Goal: Task Accomplishment & Management: Complete application form

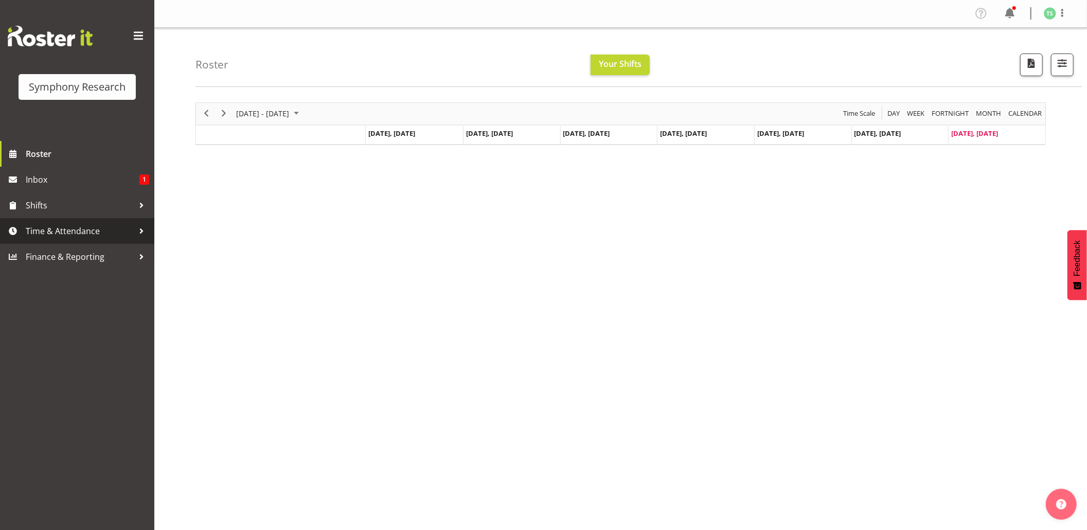
click at [56, 223] on span "Time & Attendance" at bounding box center [80, 230] width 108 height 15
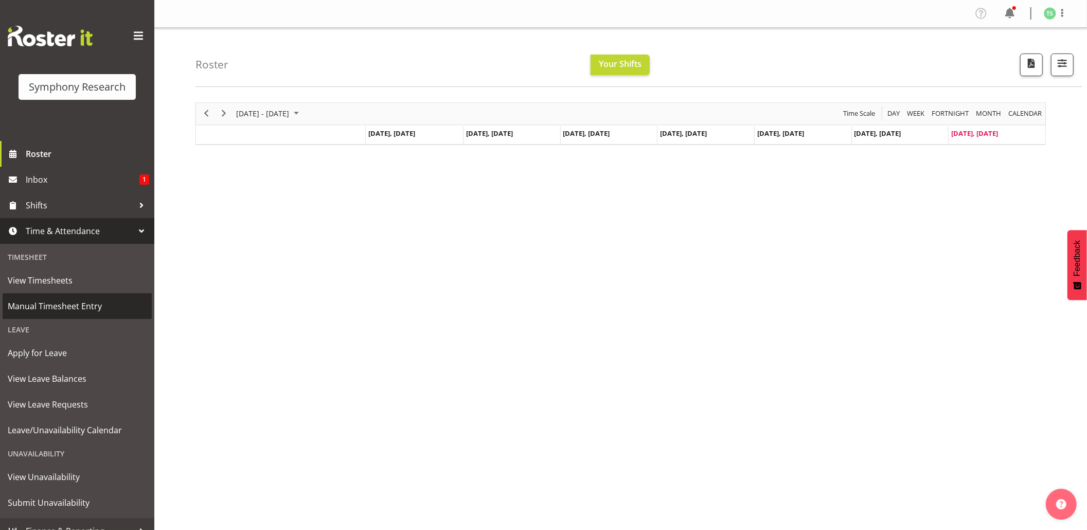
click at [56, 303] on span "Manual Timesheet Entry" at bounding box center [77, 305] width 139 height 15
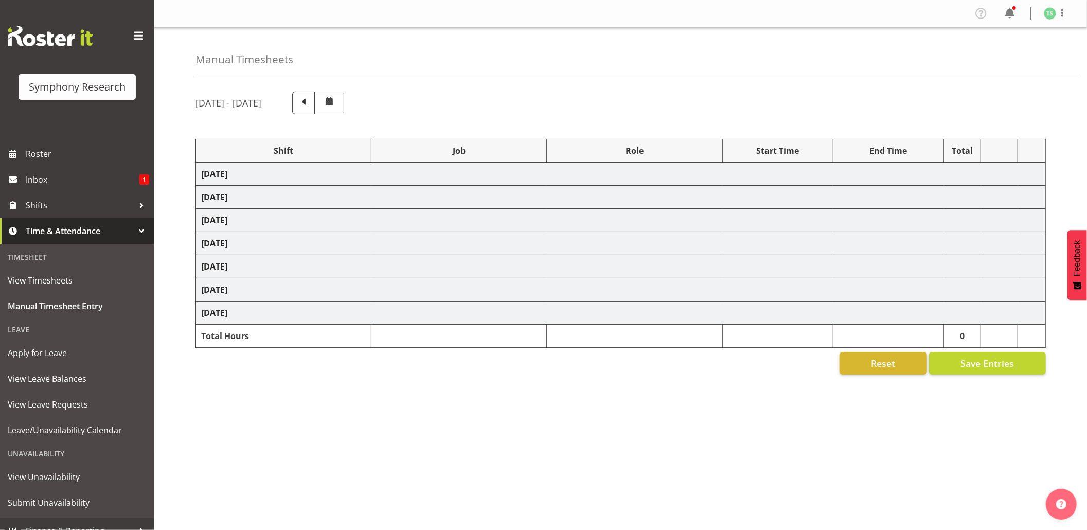
select select "26078"
select select "10239"
select select "26078"
select select "10239"
select select "47"
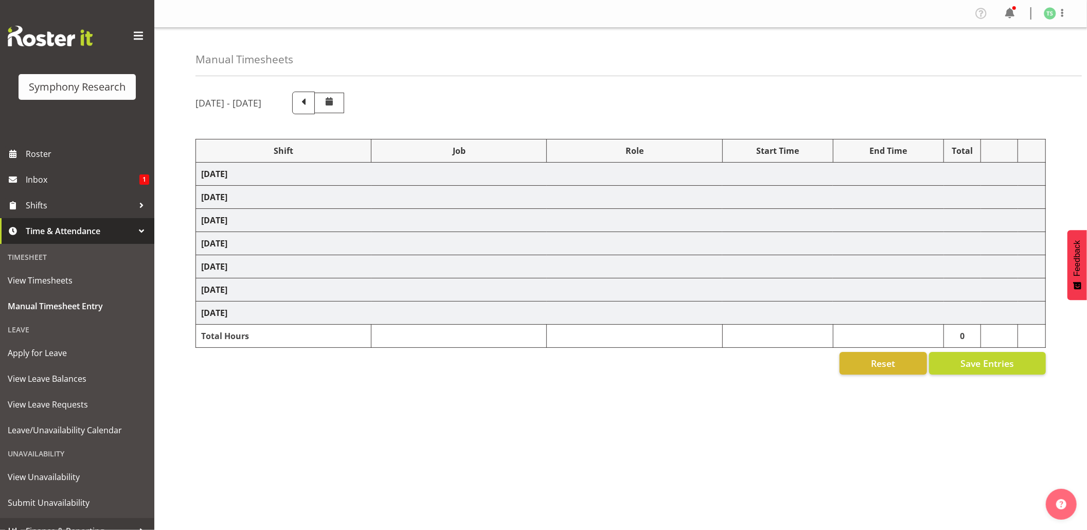
select select "26078"
select select "10239"
select select "47"
select select "26078"
select select "10499"
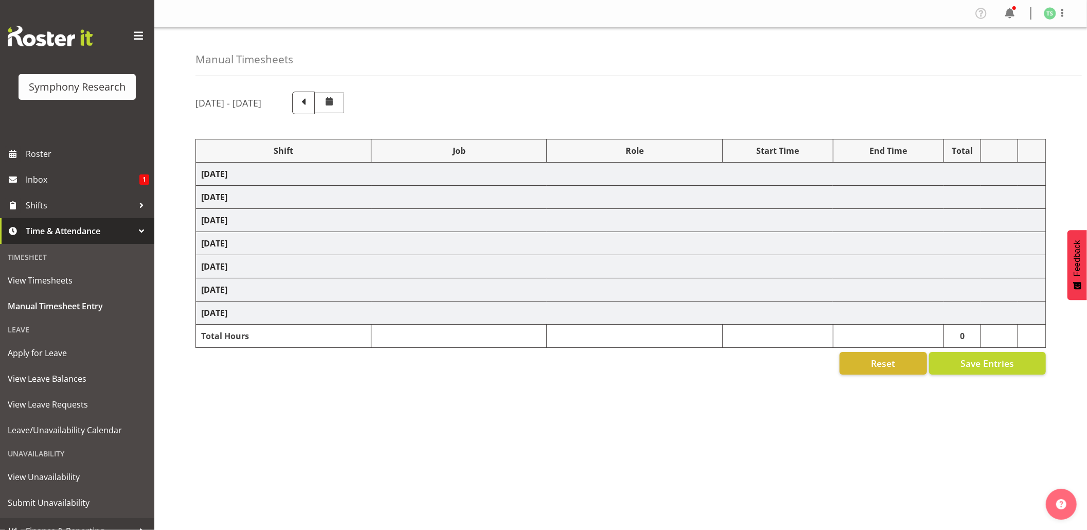
select select "47"
select select "56692"
select select "10499"
select select "47"
select select "26078"
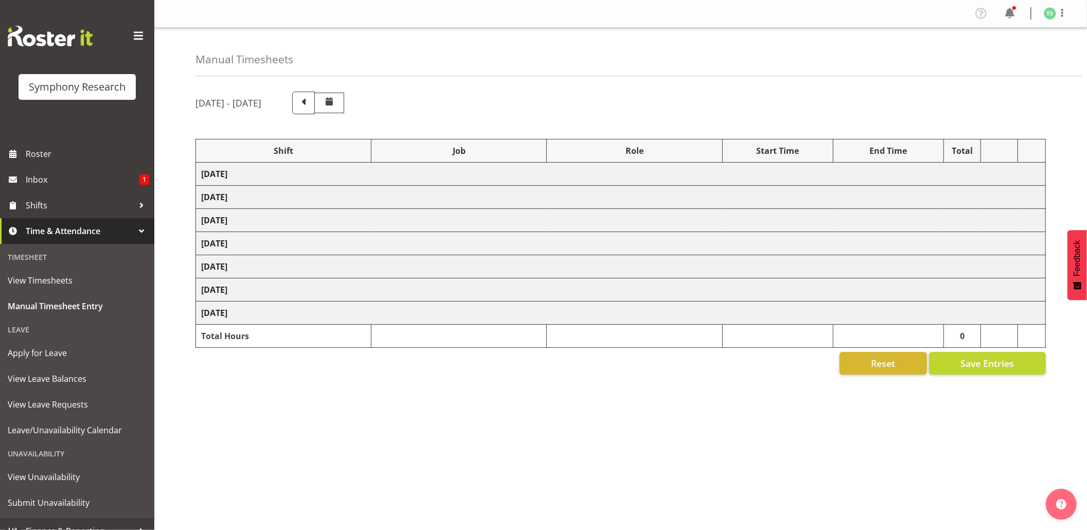
select select "10527"
select select "47"
select select "26078"
select select "9426"
select select "47"
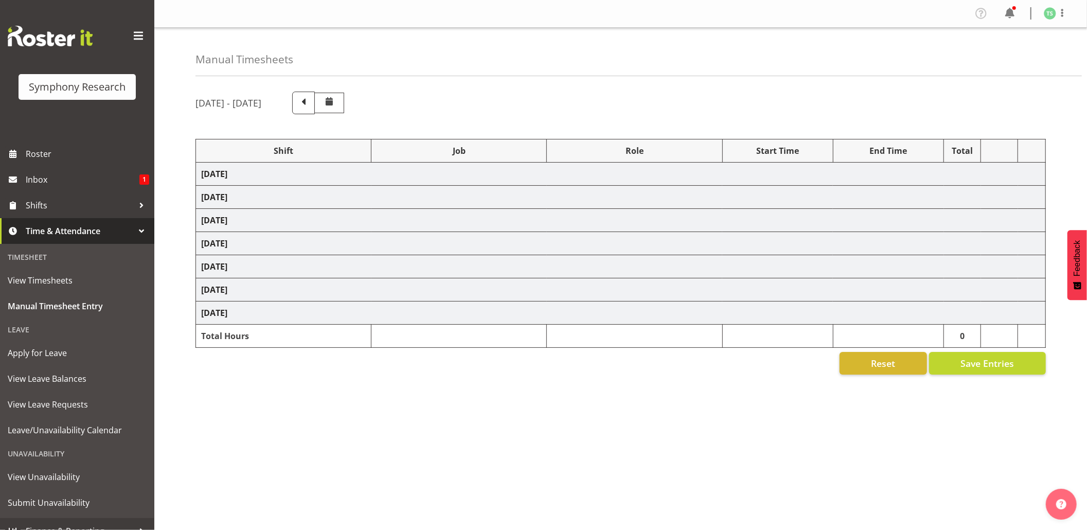
select select "56692"
select select "10499"
select select "47"
select select "26078"
select select "9426"
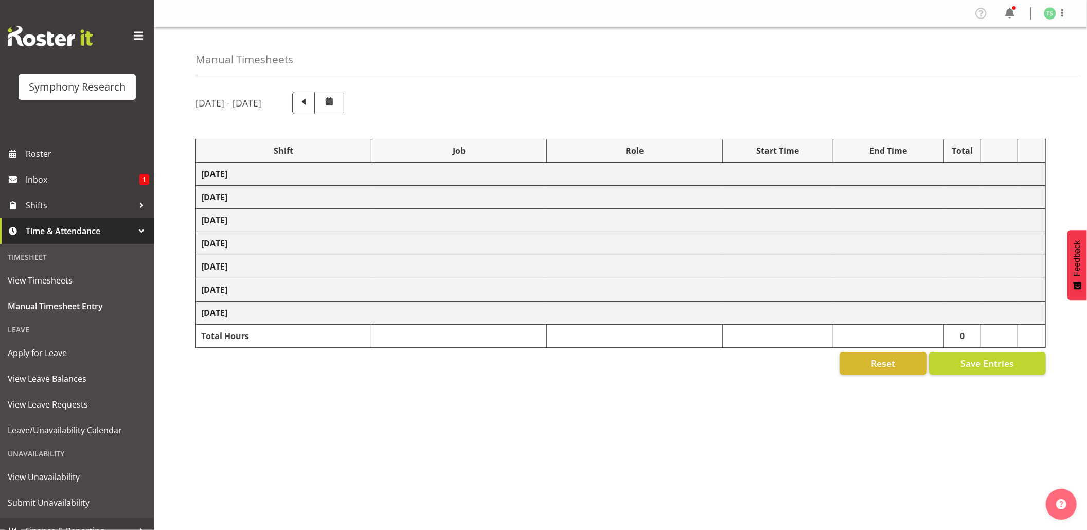
select select "47"
select select "26078"
select select "10527"
select select "47"
select select "41319"
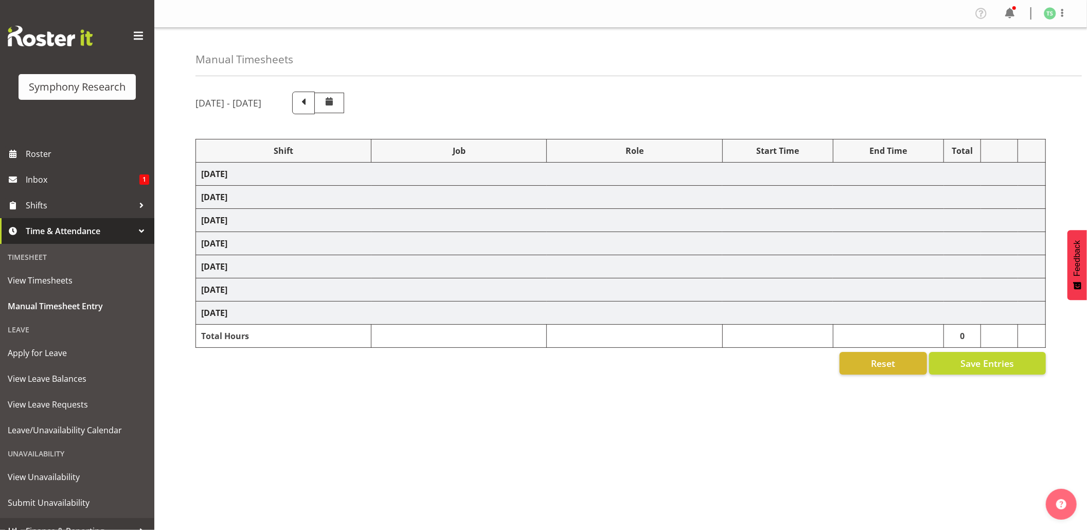
select select "10527"
select select "47"
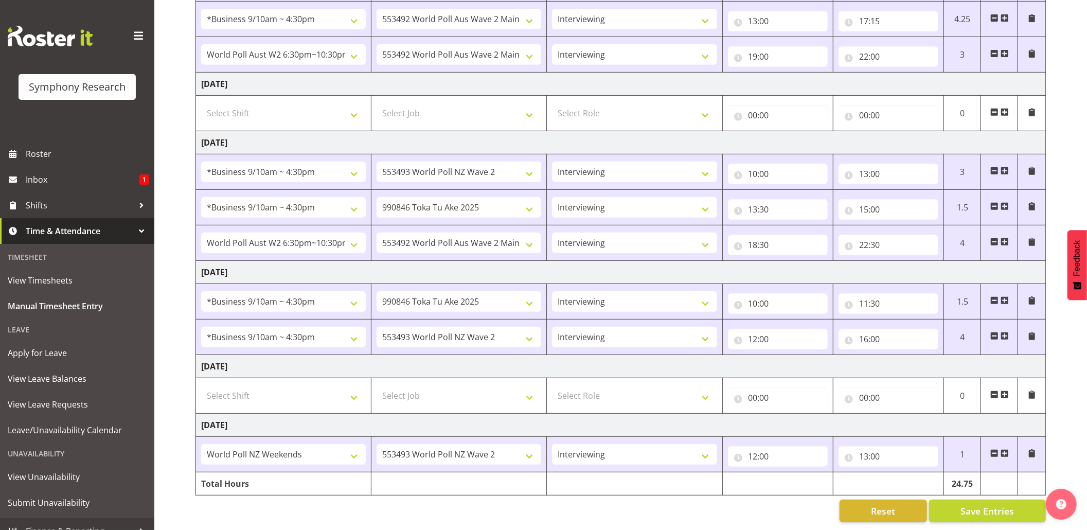
scroll to position [364, 0]
click at [964, 504] on span "Save Entries" at bounding box center [988, 510] width 54 height 13
click at [970, 504] on span "Save Entries" at bounding box center [988, 510] width 54 height 13
click at [957, 501] on button "Save Entries" at bounding box center [987, 511] width 117 height 23
click at [1006, 449] on span at bounding box center [1005, 453] width 8 height 8
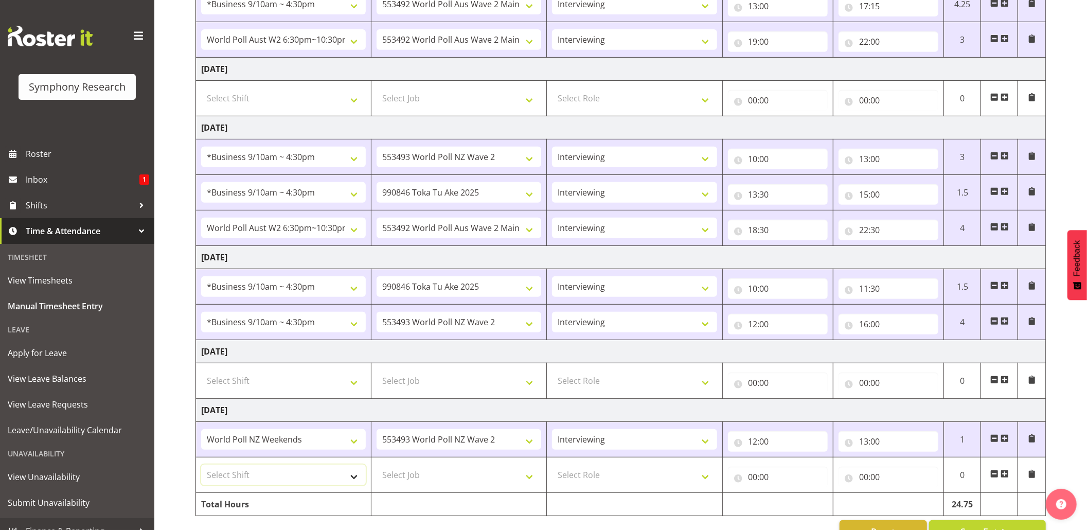
click at [357, 481] on select "Select Shift !!Weekend Residential (Roster IT Shift Label) *Business 9/10am ~ 4…" at bounding box center [283, 475] width 165 height 21
select select "11547"
click at [201, 469] on select "Select Shift !!Weekend Residential (Roster IT Shift Label) *Business 9/10am ~ 4…" at bounding box center [283, 475] width 165 height 21
click at [532, 480] on select "Select Job 550060 IF Admin 553492 World Poll Aus Wave 2 Main 2025 553493 World …" at bounding box center [459, 475] width 165 height 21
select select "10499"
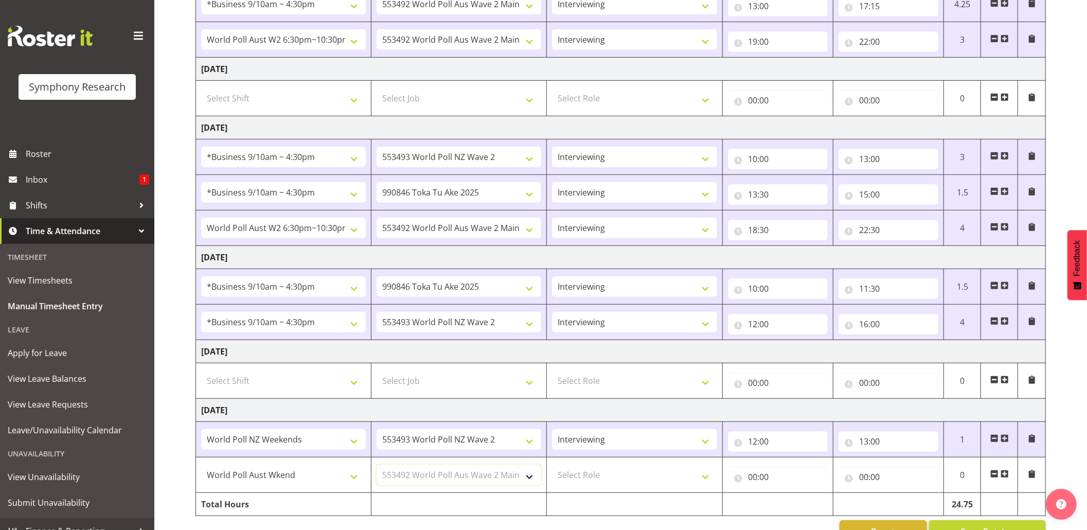
click at [377, 469] on select "Select Job 550060 IF Admin 553492 World Poll Aus Wave 2 Main 2025 553493 World …" at bounding box center [459, 475] width 165 height 21
click at [708, 485] on select "Select Role Briefing Interviewing" at bounding box center [634, 475] width 165 height 21
select select "47"
click at [552, 469] on select "Select Role Briefing Interviewing" at bounding box center [634, 475] width 165 height 21
click at [753, 483] on input "00:00" at bounding box center [778, 477] width 100 height 21
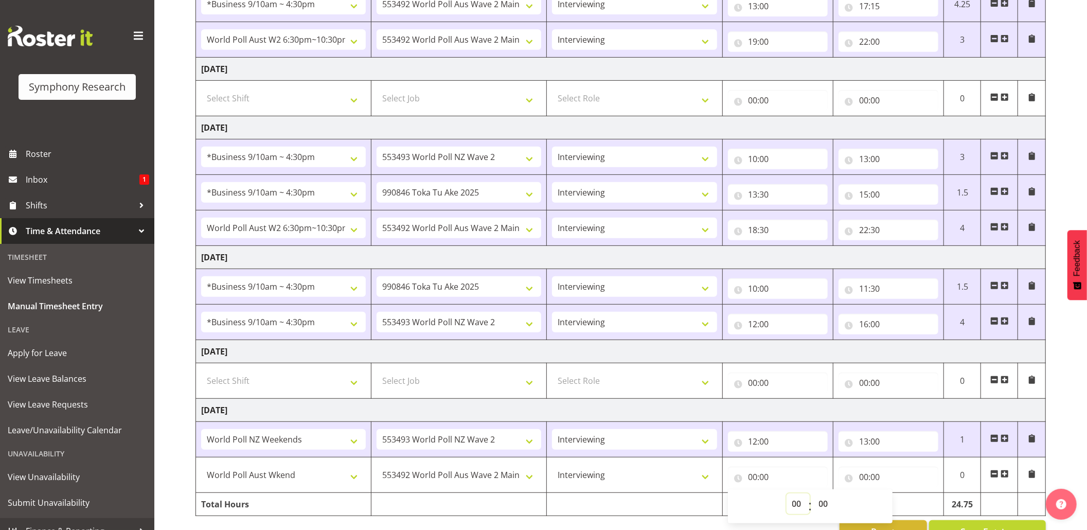
click at [795, 503] on select "00 01 02 03 04 05 06 07 08 09 10 11 12 13 14 15 16 17 18 19 20 21 22 23" at bounding box center [798, 503] width 23 height 21
select select "13"
click at [787, 498] on select "00 01 02 03 04 05 06 07 08 09 10 11 12 13 14 15 16 17 18 19 20 21 22 23" at bounding box center [798, 503] width 23 height 21
type input "13:00"
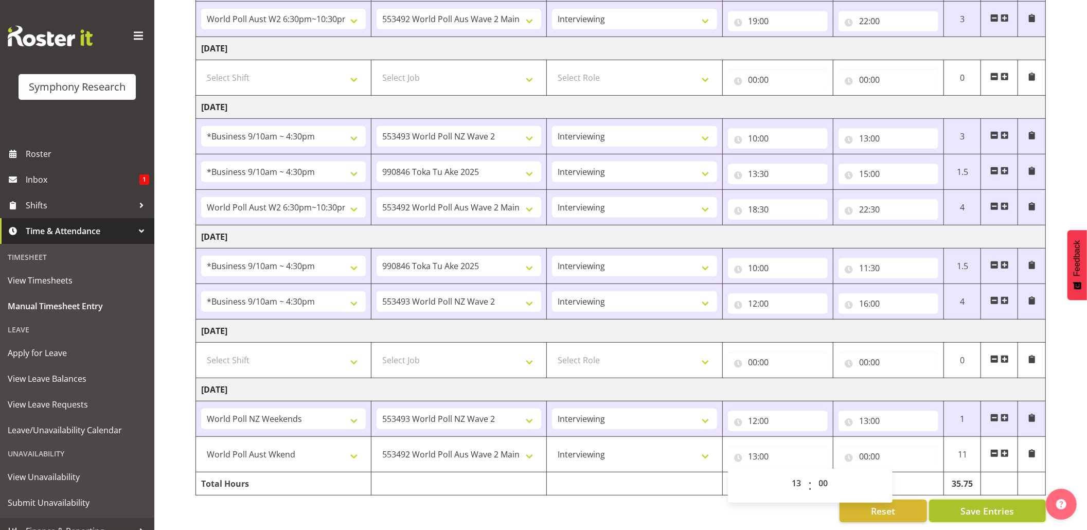
click at [962, 504] on span "Save Entries" at bounding box center [988, 510] width 54 height 13
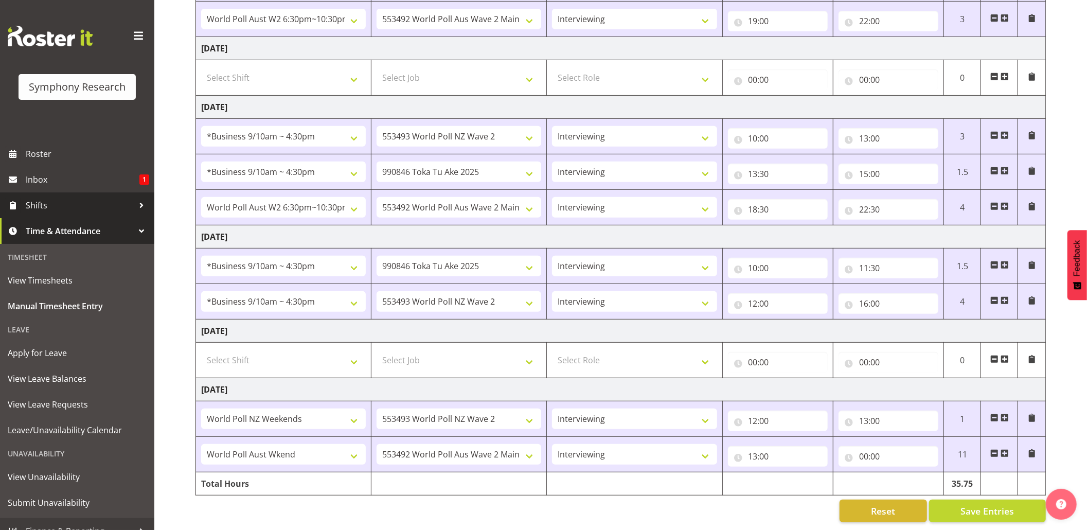
click at [27, 199] on span "Shifts" at bounding box center [80, 205] width 108 height 15
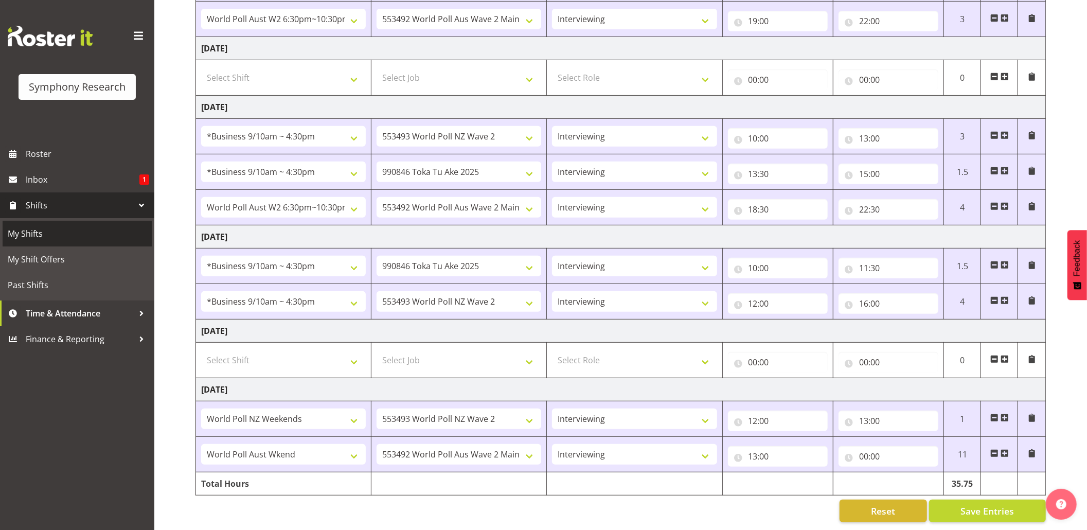
click at [23, 234] on span "My Shifts" at bounding box center [77, 233] width 139 height 15
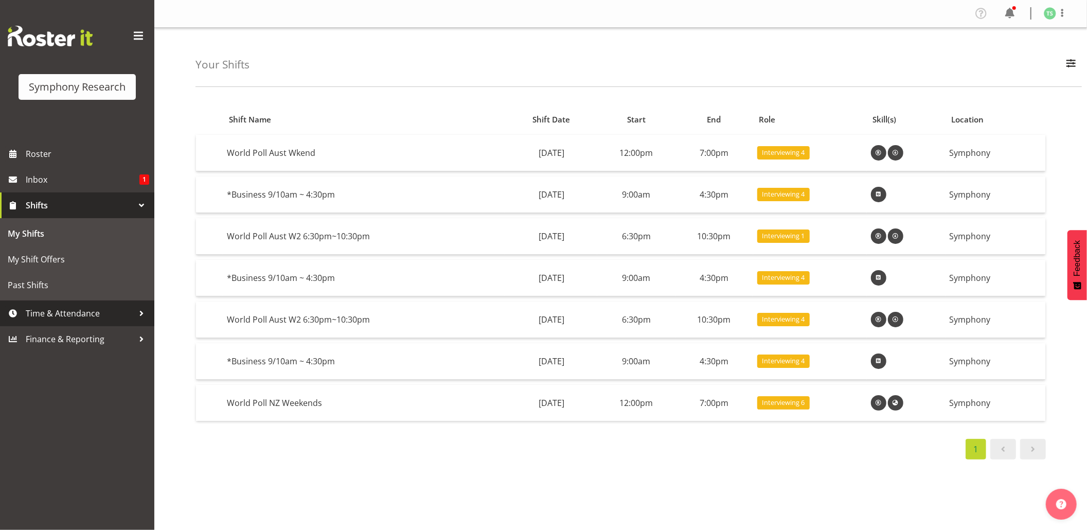
click at [42, 311] on span "Time & Attendance" at bounding box center [80, 313] width 108 height 15
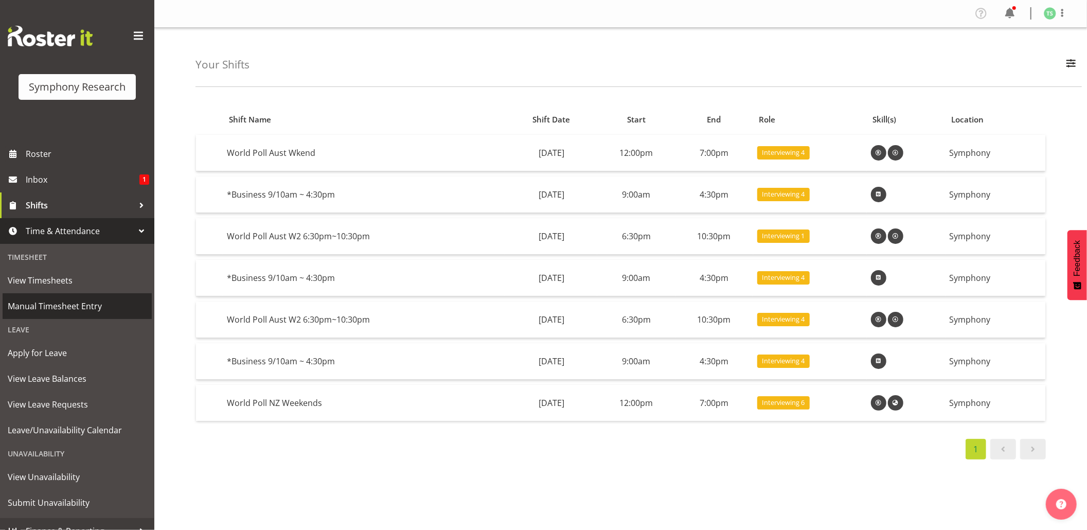
click at [54, 298] on span "Manual Timesheet Entry" at bounding box center [77, 305] width 139 height 15
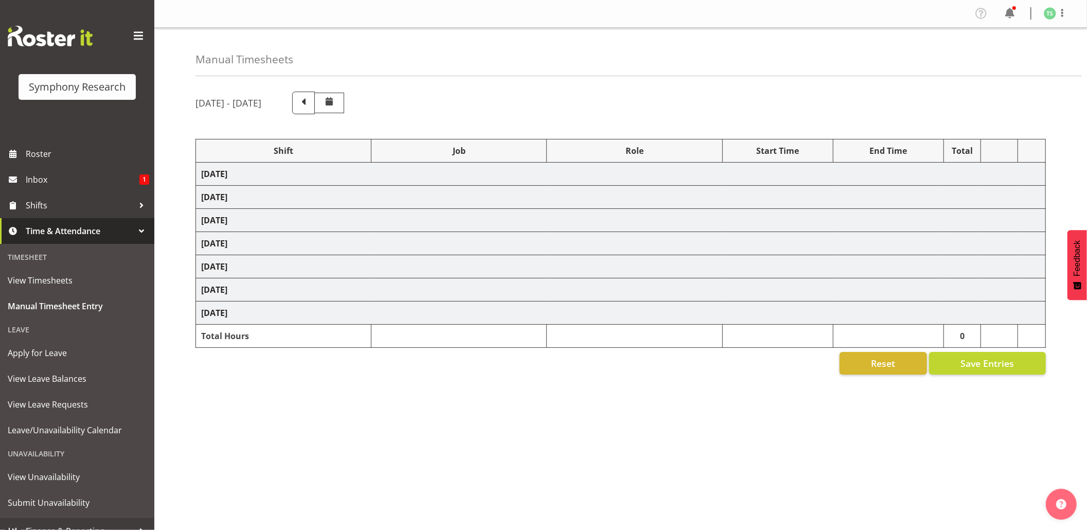
select select "26078"
select select "10239"
select select "26078"
select select "10239"
select select "47"
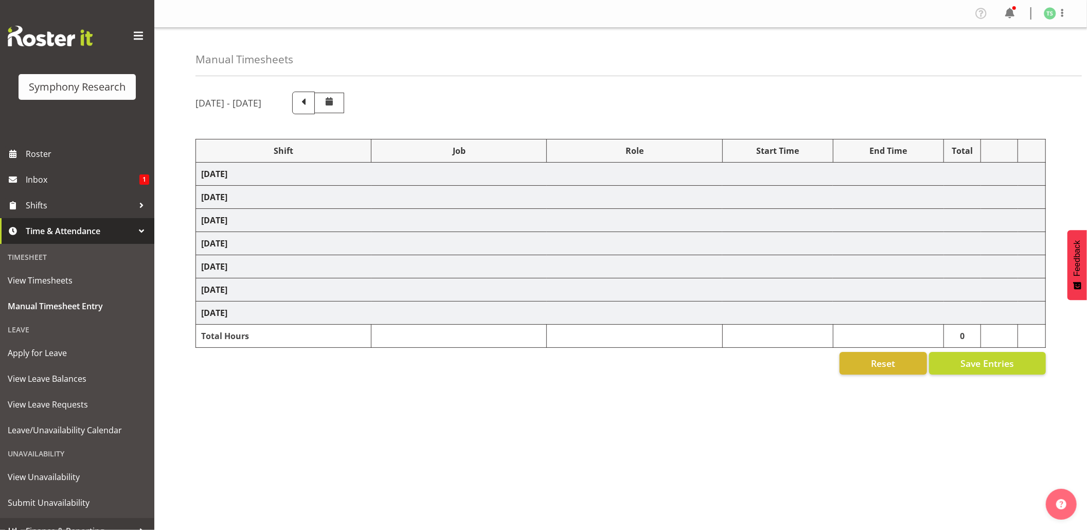
select select "26078"
select select "10239"
select select "47"
select select "26078"
select select "10499"
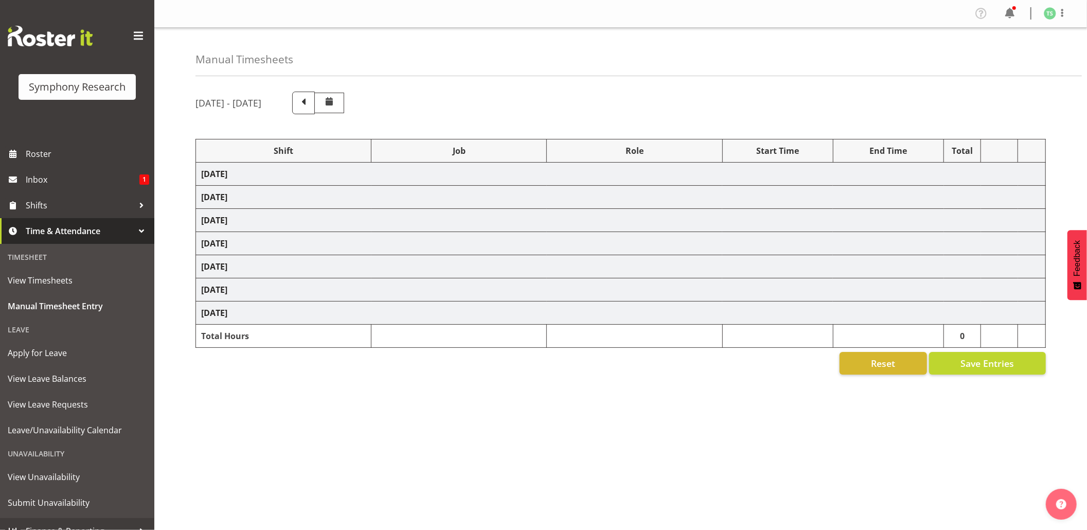
select select "47"
select select "56692"
select select "10499"
select select "47"
select select "26078"
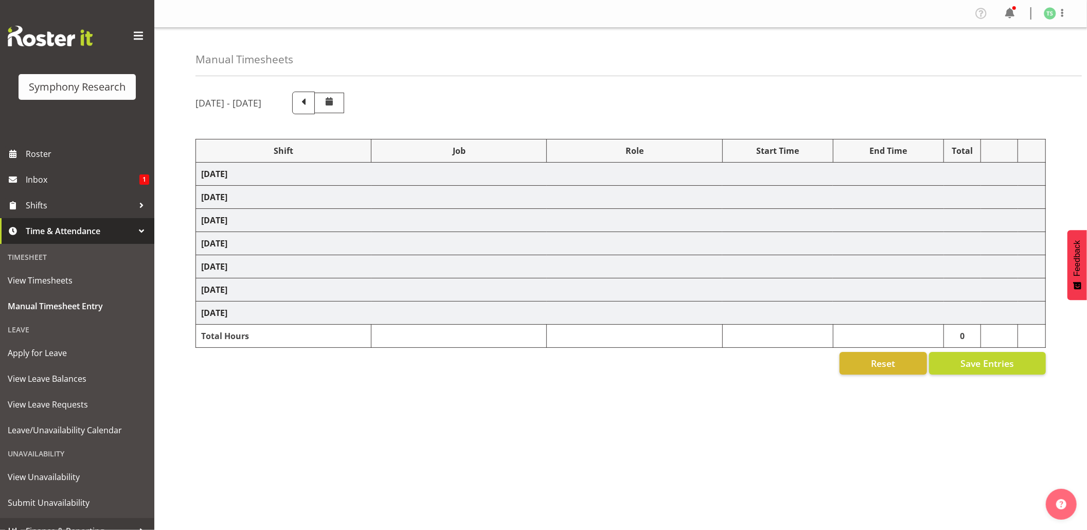
select select "10527"
select select "47"
select select "26078"
select select "9426"
select select "47"
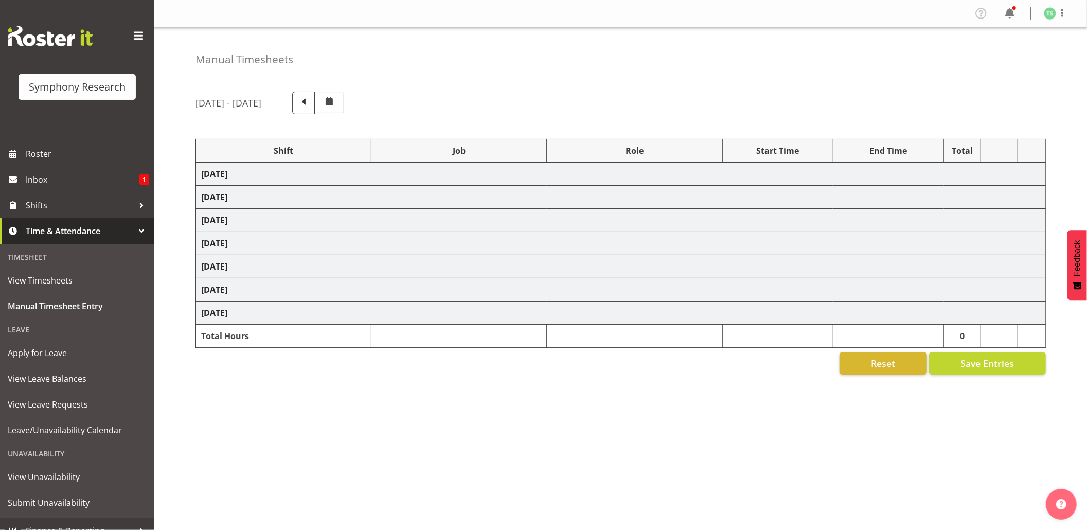
select select "56692"
select select "10499"
select select "47"
select select "26078"
select select "9426"
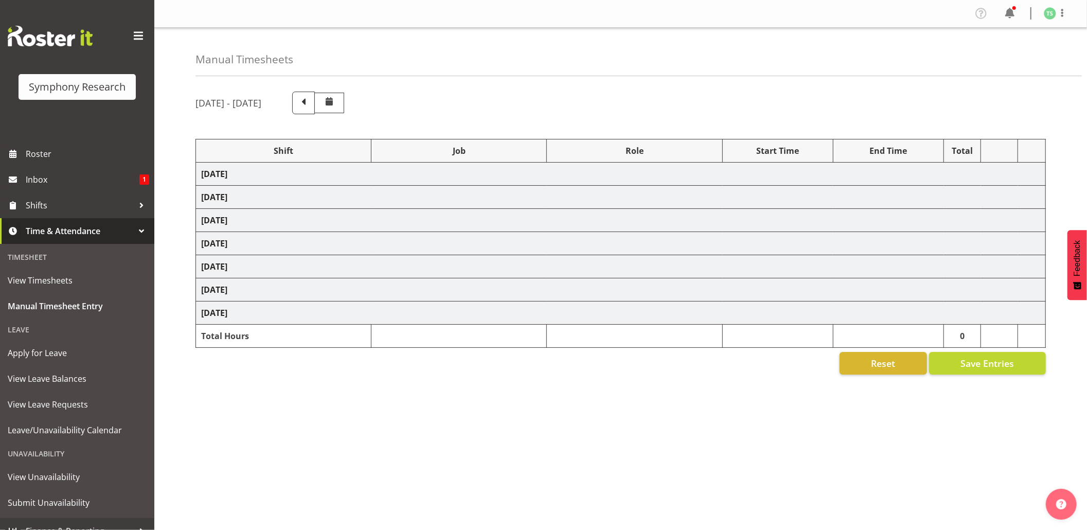
select select "47"
select select "26078"
select select "10527"
select select "47"
select select "41319"
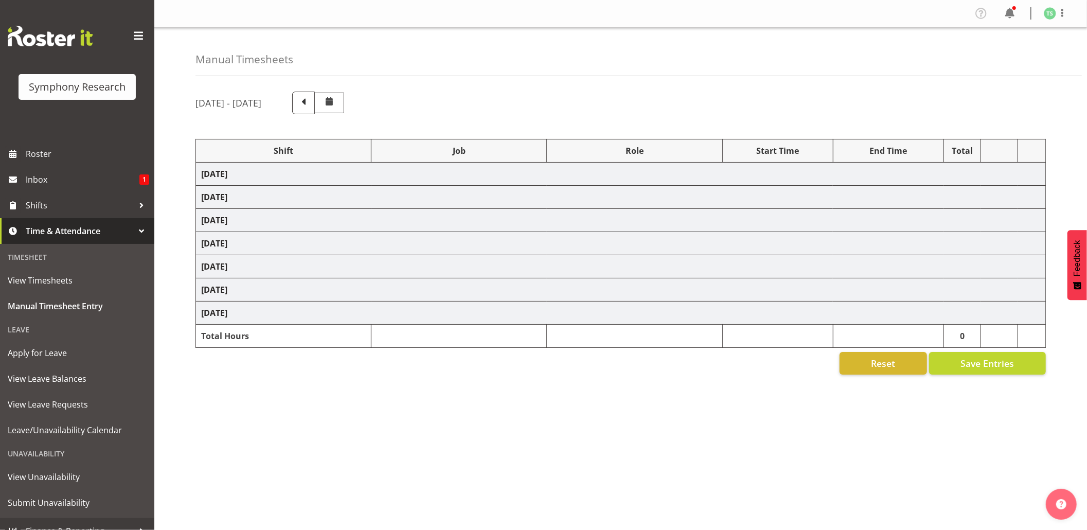
select select "10527"
select select "47"
select select "11547"
select select "10499"
select select "47"
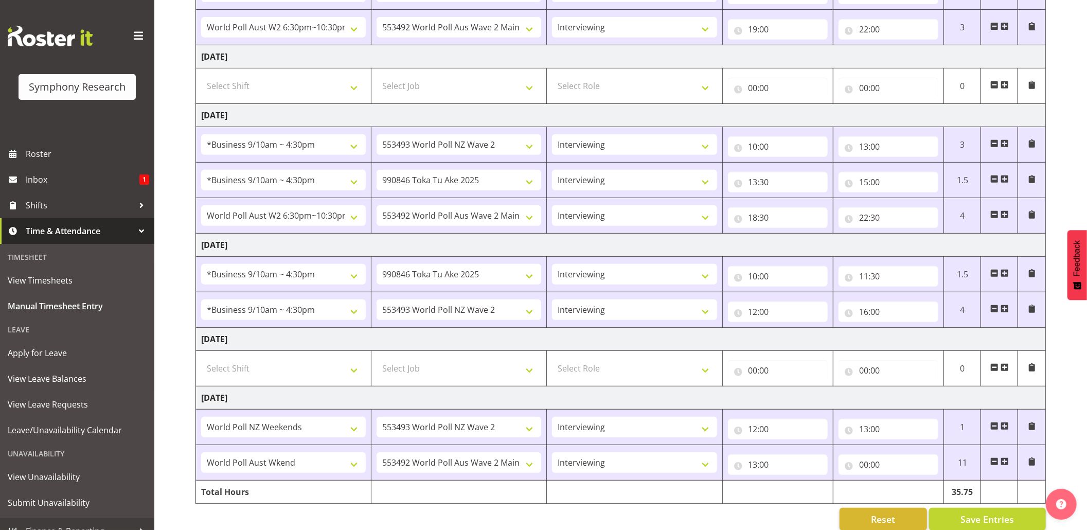
scroll to position [415, 0]
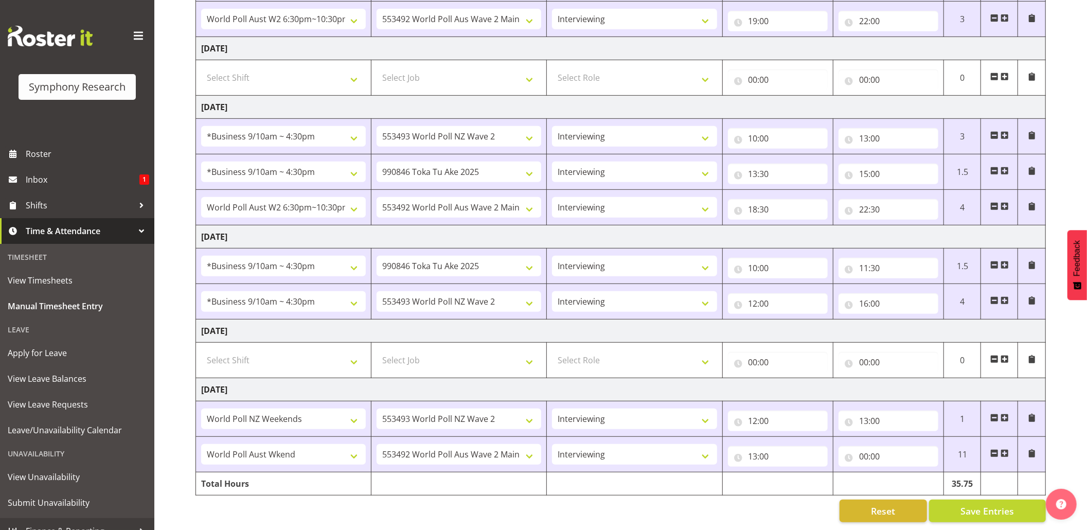
drag, startPoint x: 828, startPoint y: 503, endPoint x: 812, endPoint y: 511, distance: 18.2
click at [828, 503] on div "August 18th - August 24th 2025 Shift Job Role Start Time End Time Total Monday …" at bounding box center [642, 114] width 892 height 831
click at [861, 293] on input "16:00" at bounding box center [889, 303] width 100 height 21
click at [906, 320] on select "00 01 02 03 04 05 06 07 08 09 10 11 12 13 14 15 16 17 18 19 20 21 22 23" at bounding box center [908, 330] width 23 height 21
select select "14"
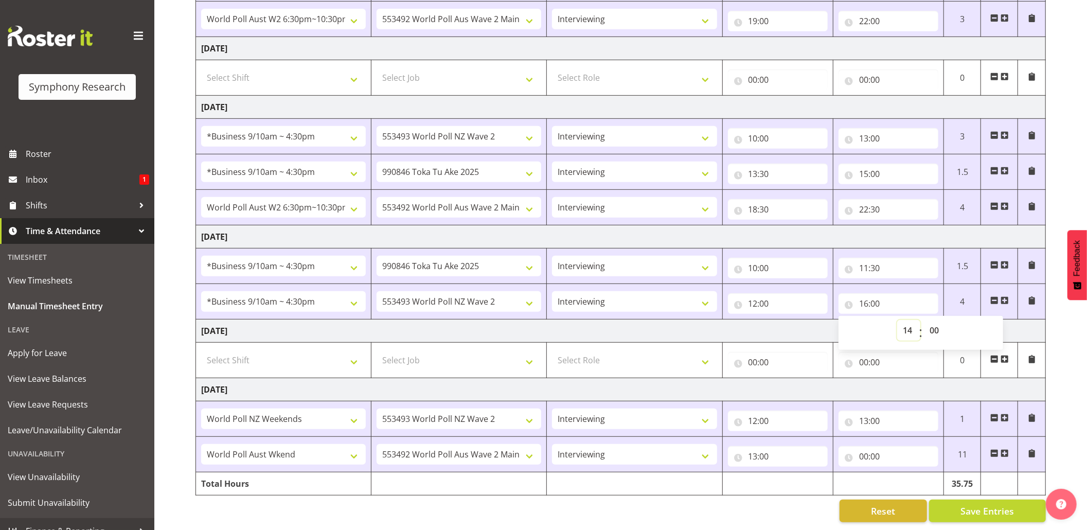
click at [897, 320] on select "00 01 02 03 04 05 06 07 08 09 10 11 12 13 14 15 16 17 18 19 20 21 22 23" at bounding box center [908, 330] width 23 height 21
type input "14:00"
click at [875, 293] on input "14:00" at bounding box center [889, 303] width 100 height 21
click at [937, 320] on select "00 01 02 03 04 05 06 07 08 09 10 11 12 13 14 15 16 17 18 19 20 21 22 23 24 25 2…" at bounding box center [935, 330] width 23 height 21
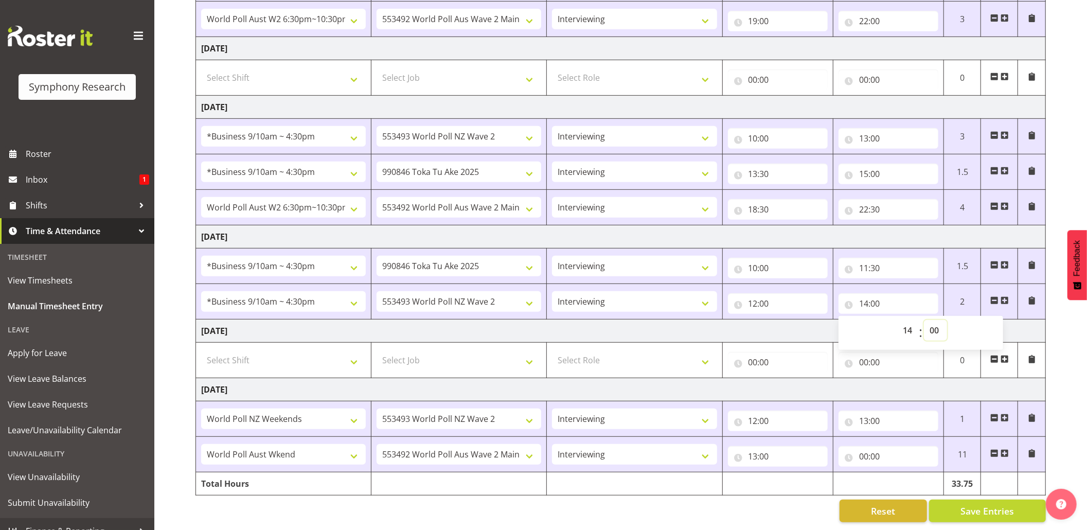
select select "15"
click at [924, 320] on select "00 01 02 03 04 05 06 07 08 09 10 11 12 13 14 15 16 17 18 19 20 21 22 23 24 25 2…" at bounding box center [935, 330] width 23 height 21
type input "14:15"
click at [1005, 296] on span at bounding box center [1005, 300] width 8 height 8
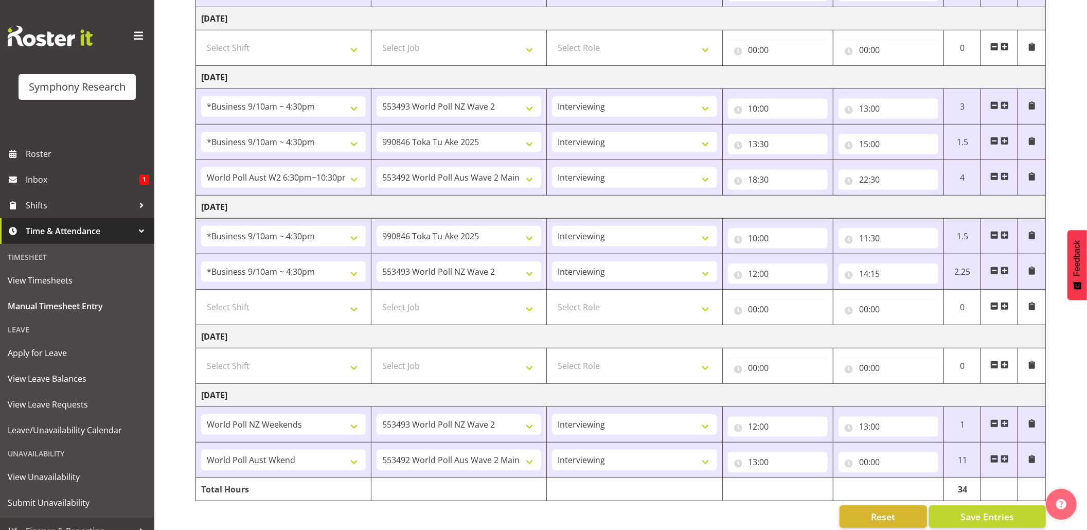
click at [992, 307] on span at bounding box center [994, 306] width 8 height 8
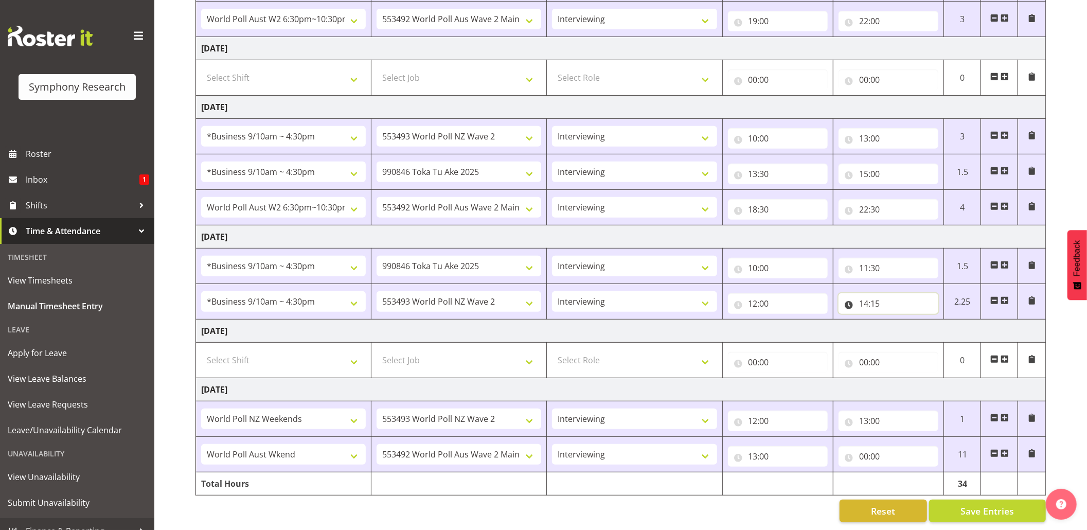
click at [868, 293] on input "14:15" at bounding box center [889, 303] width 100 height 21
click at [908, 320] on select "00 01 02 03 04 05 06 07 08 09 10 11 12 13 14 15 16 17 18 19 20 21 22 23" at bounding box center [908, 330] width 23 height 21
select select "16"
click at [897, 320] on select "00 01 02 03 04 05 06 07 08 09 10 11 12 13 14 15 16 17 18 19 20 21 22 23" at bounding box center [908, 330] width 23 height 21
type input "16:15"
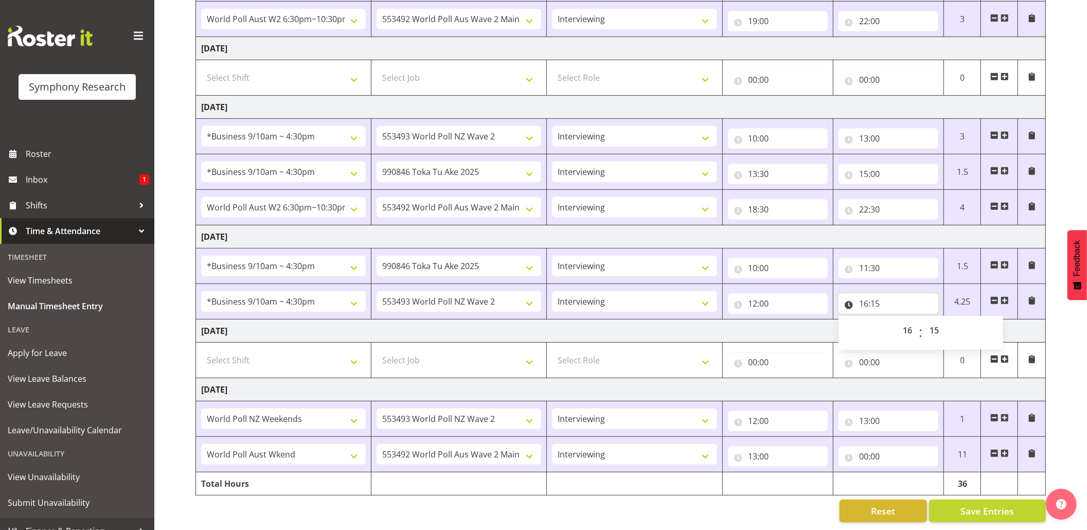
click at [877, 293] on input "16:15" at bounding box center [889, 303] width 100 height 21
click at [933, 320] on select "00 01 02 03 04 05 06 07 08 09 10 11 12 13 14 15 16 17 18 19 20 21 22 23 24 25 2…" at bounding box center [935, 330] width 23 height 21
select select "0"
click at [924, 320] on select "00 01 02 03 04 05 06 07 08 09 10 11 12 13 14 15 16 17 18 19 20 21 22 23 24 25 2…" at bounding box center [935, 330] width 23 height 21
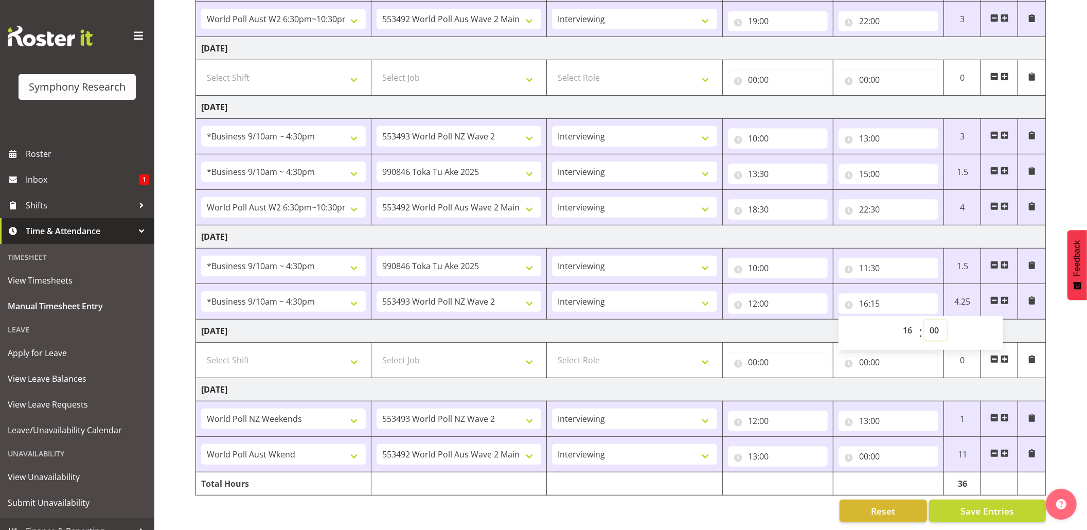
type input "16:00"
click at [988, 504] on span "Save Entries" at bounding box center [988, 510] width 54 height 13
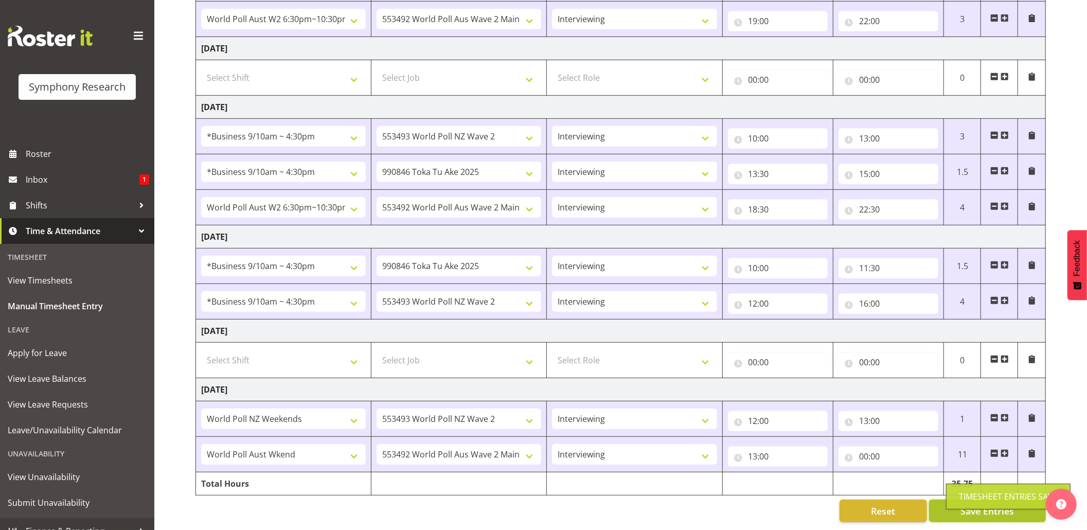
click at [980, 504] on span "Save Entries" at bounding box center [988, 510] width 54 height 13
click at [863, 446] on input "00:00" at bounding box center [889, 456] width 100 height 21
click at [904, 473] on select "00 01 02 03 04 05 06 07 08 09 10 11 12 13 14 15 16 17 18 19 20 21 22 23" at bounding box center [908, 483] width 23 height 21
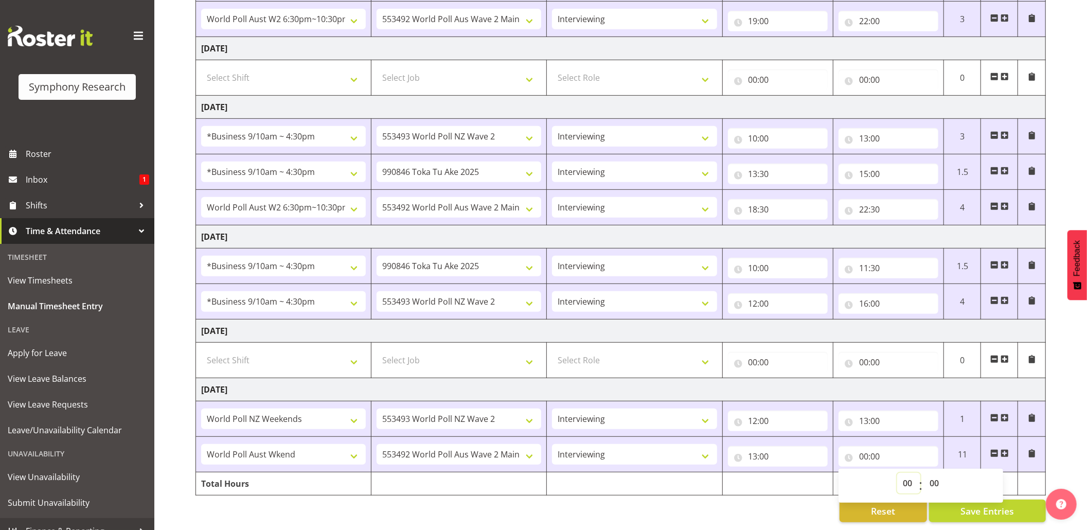
select select "14"
click at [897, 473] on select "00 01 02 03 04 05 06 07 08 09 10 11 12 13 14 15 16 17 18 19 20 21 22 23" at bounding box center [908, 483] width 23 height 21
type input "14:00"
click at [878, 446] on input "14:00" at bounding box center [889, 456] width 100 height 21
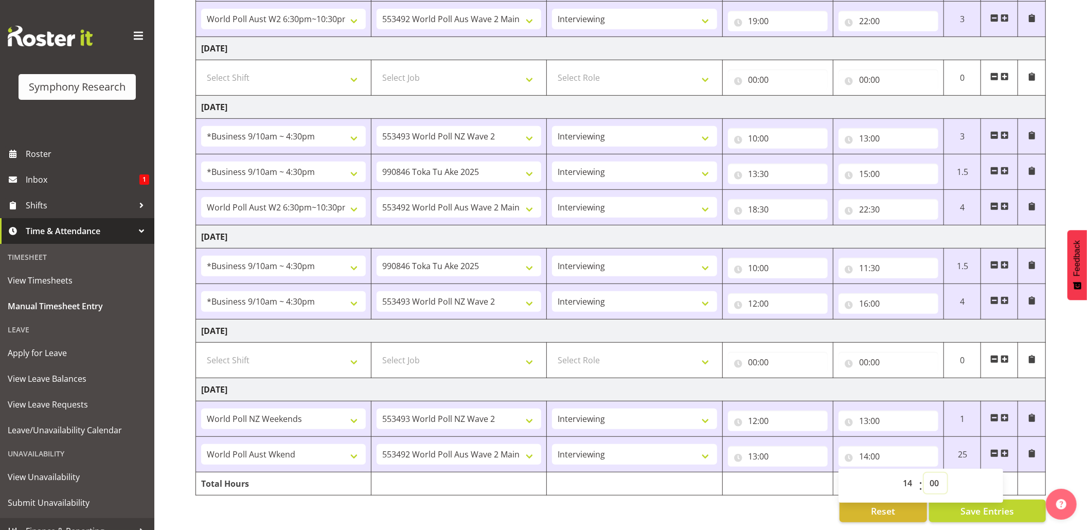
click at [935, 473] on select "00 01 02 03 04 05 06 07 08 09 10 11 12 13 14 15 16 17 18 19 20 21 22 23 24 25 2…" at bounding box center [935, 483] width 23 height 21
select select "15"
click at [924, 473] on select "00 01 02 03 04 05 06 07 08 09 10 11 12 13 14 15 16 17 18 19 20 21 22 23 24 25 2…" at bounding box center [935, 483] width 23 height 21
type input "14:15"
click at [1010, 437] on td at bounding box center [999, 455] width 37 height 36
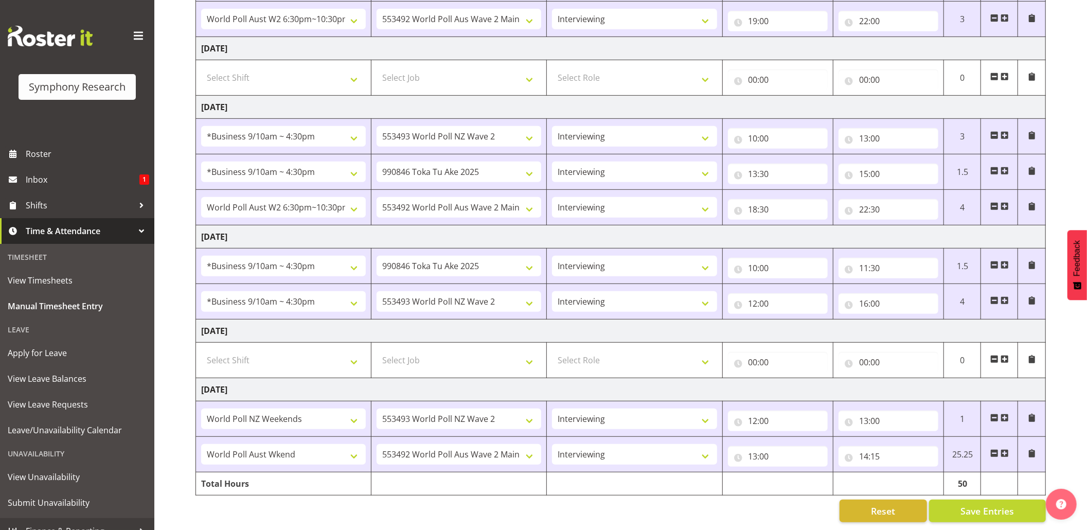
click at [1004, 449] on span at bounding box center [1005, 453] width 8 height 8
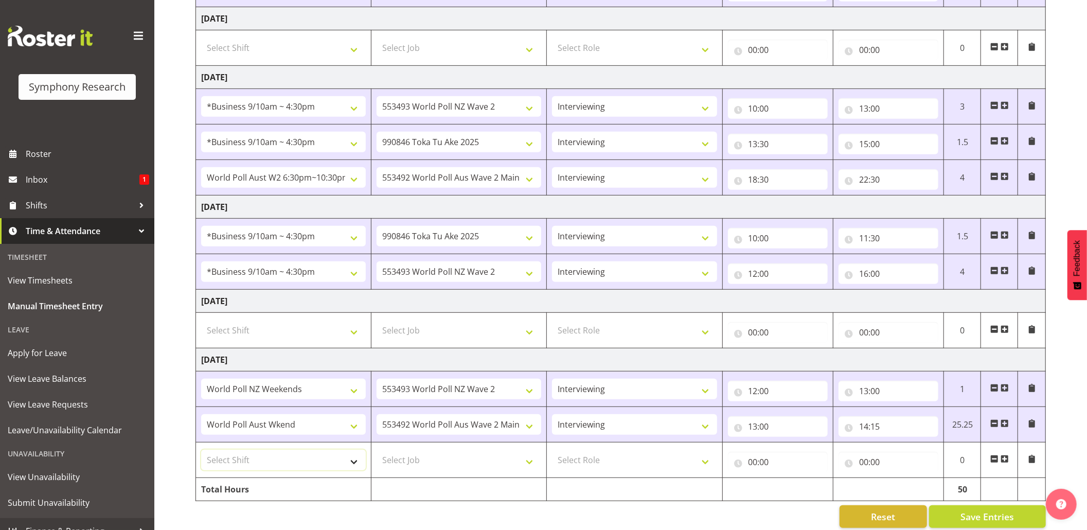
click at [359, 468] on select "Select Shift !!Weekend Residential (Roster IT Shift Label) *Business 9/10am ~ 4…" at bounding box center [283, 460] width 165 height 21
select select "11547"
click at [201, 454] on select "Select Shift !!Weekend Residential (Roster IT Shift Label) *Business 9/10am ~ 4…" at bounding box center [283, 460] width 165 height 21
click at [525, 467] on select "Select Job 550060 IF Admin 553492 World Poll Aus Wave 2 Main 2025 553493 World …" at bounding box center [459, 460] width 165 height 21
select select "10499"
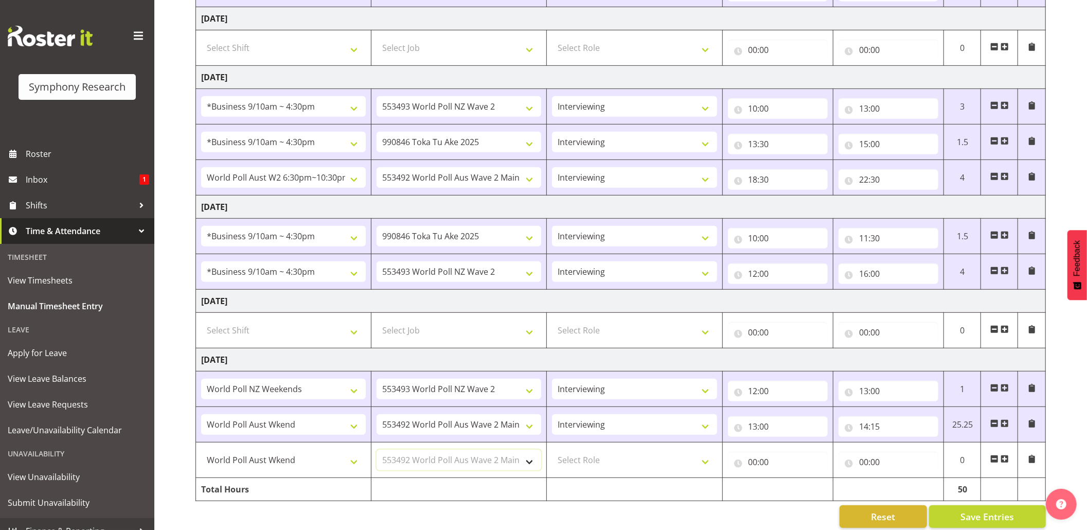
click at [377, 454] on select "Select Job 550060 IF Admin 553492 World Poll Aus Wave 2 Main 2025 553493 World …" at bounding box center [459, 460] width 165 height 21
click at [704, 469] on select "Select Role Briefing Interviewing" at bounding box center [634, 460] width 165 height 21
select select "47"
click at [552, 454] on select "Select Role Briefing Interviewing" at bounding box center [634, 460] width 165 height 21
click at [751, 471] on input "00:00" at bounding box center [778, 462] width 100 height 21
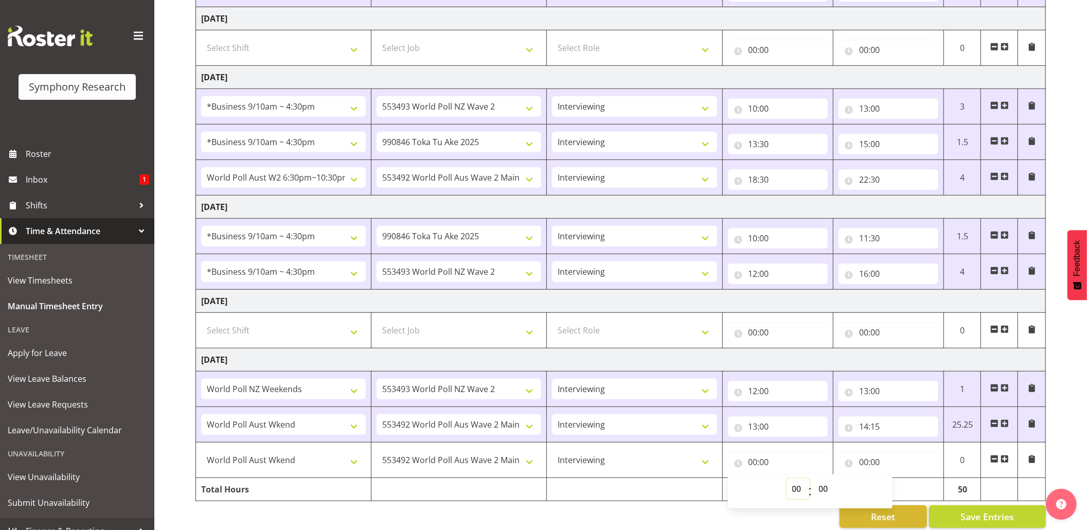
click at [795, 490] on select "00 01 02 03 04 05 06 07 08 09 10 11 12 13 14 15 16 17 18 19 20 21 22 23" at bounding box center [798, 488] width 23 height 21
select select "14"
click at [787, 483] on select "00 01 02 03 04 05 06 07 08 09 10 11 12 13 14 15 16 17 18 19 20 21 22 23" at bounding box center [798, 488] width 23 height 21
type input "14:00"
click at [768, 464] on input "14:00" at bounding box center [778, 462] width 100 height 21
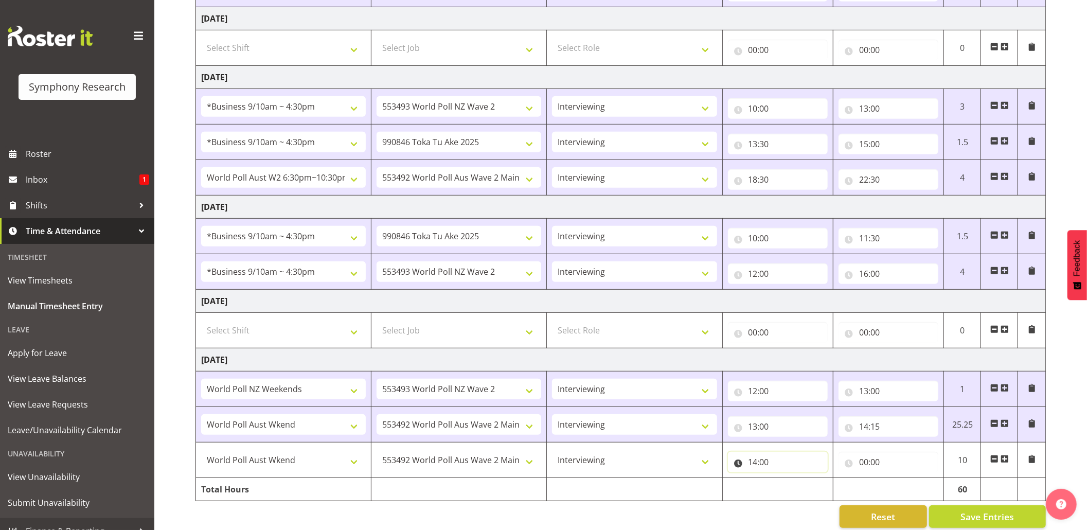
click at [768, 464] on input "14:00" at bounding box center [778, 462] width 100 height 21
click at [820, 486] on select "00 01 02 03 04 05 06 07 08 09 10 11 12 13 14 15 16 17 18 19 20 21 22 23 24 25 2…" at bounding box center [824, 488] width 23 height 21
select select "45"
click at [813, 483] on select "00 01 02 03 04 05 06 07 08 09 10 11 12 13 14 15 16 17 18 19 20 21 22 23 24 25 2…" at bounding box center [824, 488] width 23 height 21
type input "14:45"
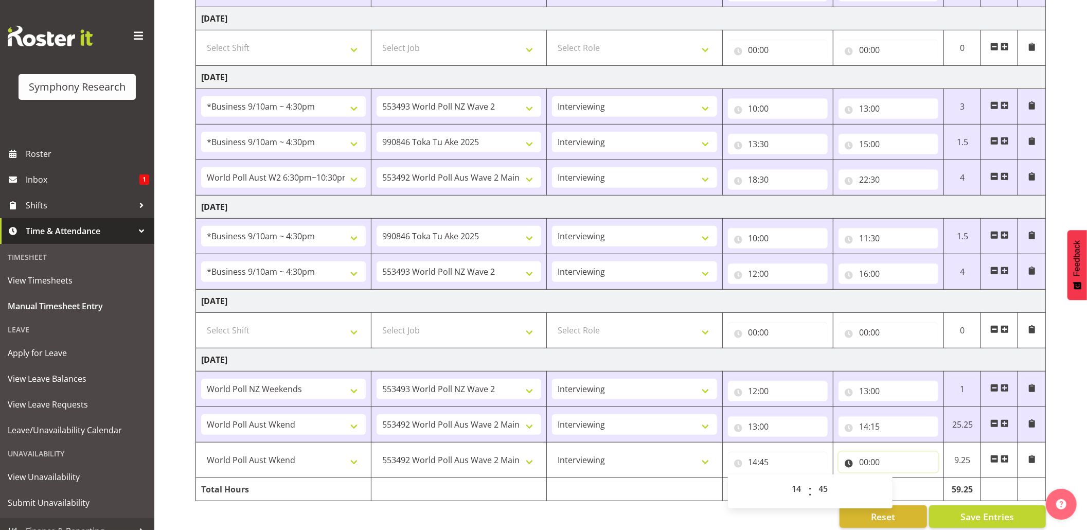
click at [867, 467] on input "00:00" at bounding box center [889, 462] width 100 height 21
click at [906, 489] on select "00 01 02 03 04 05 06 07 08 09 10 11 12 13 14 15 16 17 18 19 20 21 22 23" at bounding box center [908, 488] width 23 height 21
select select "19"
click at [897, 483] on select "00 01 02 03 04 05 06 07 08 09 10 11 12 13 14 15 16 17 18 19 20 21 22 23" at bounding box center [908, 488] width 23 height 21
type input "19:00"
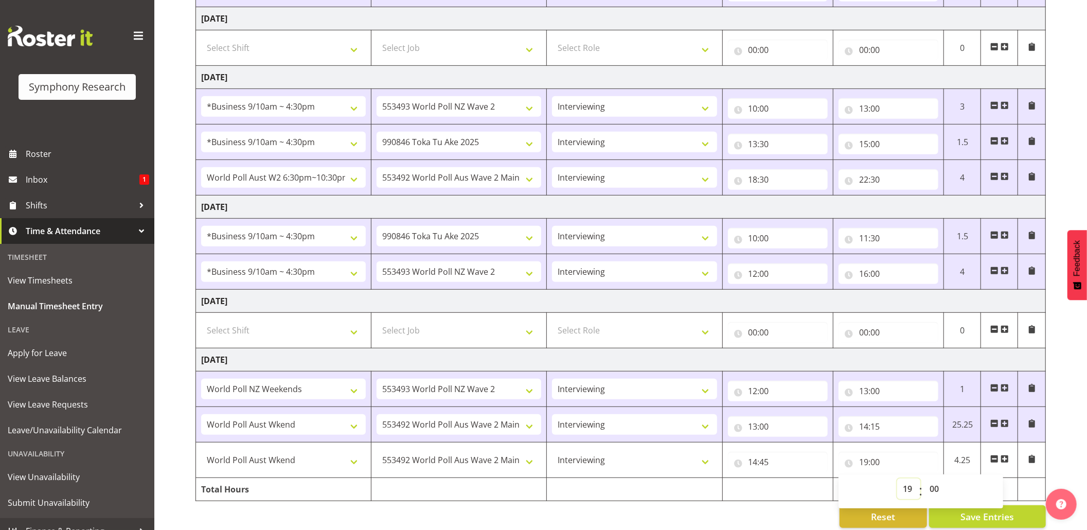
scroll to position [451, 0]
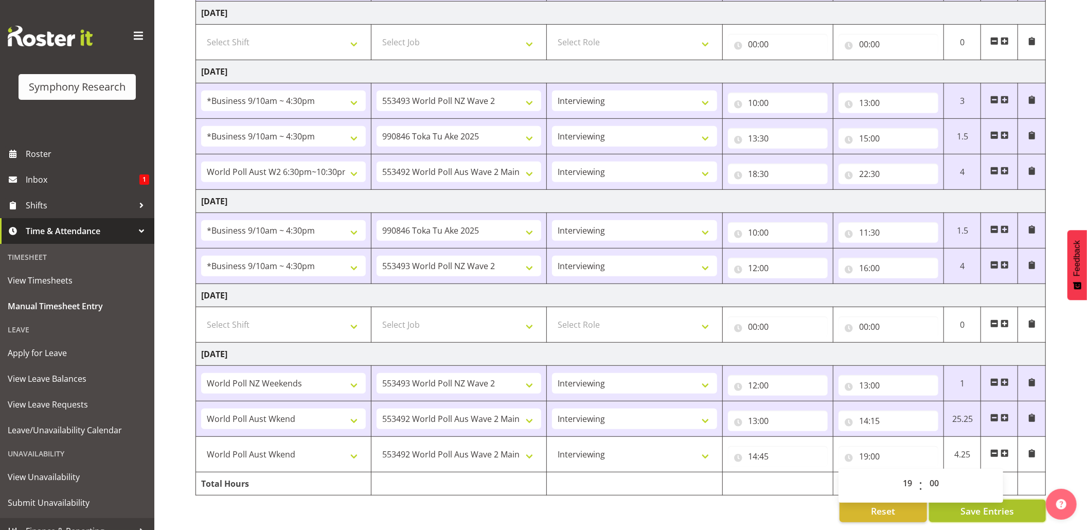
click at [997, 504] on span "Save Entries" at bounding box center [988, 510] width 54 height 13
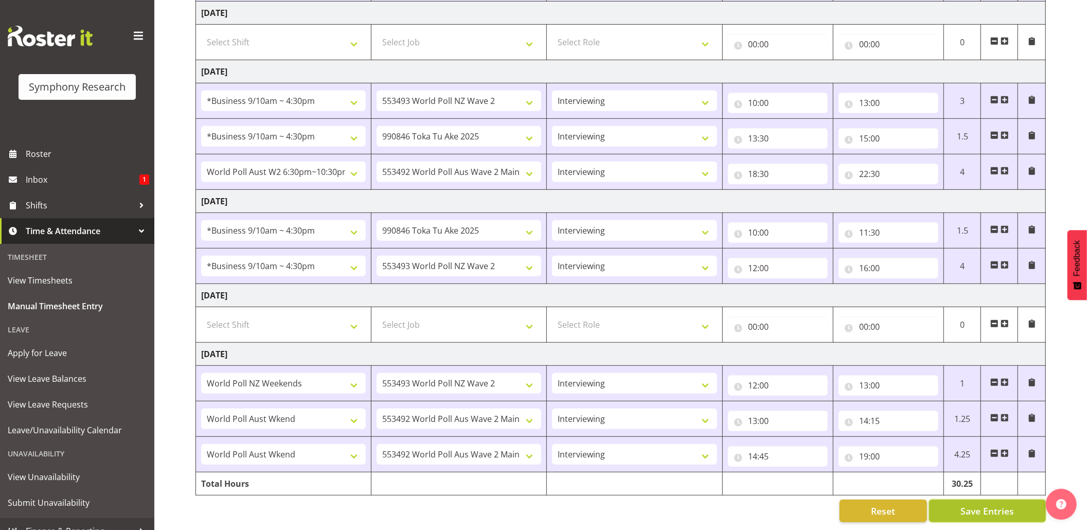
click at [959, 500] on button "Save Entries" at bounding box center [987, 511] width 117 height 23
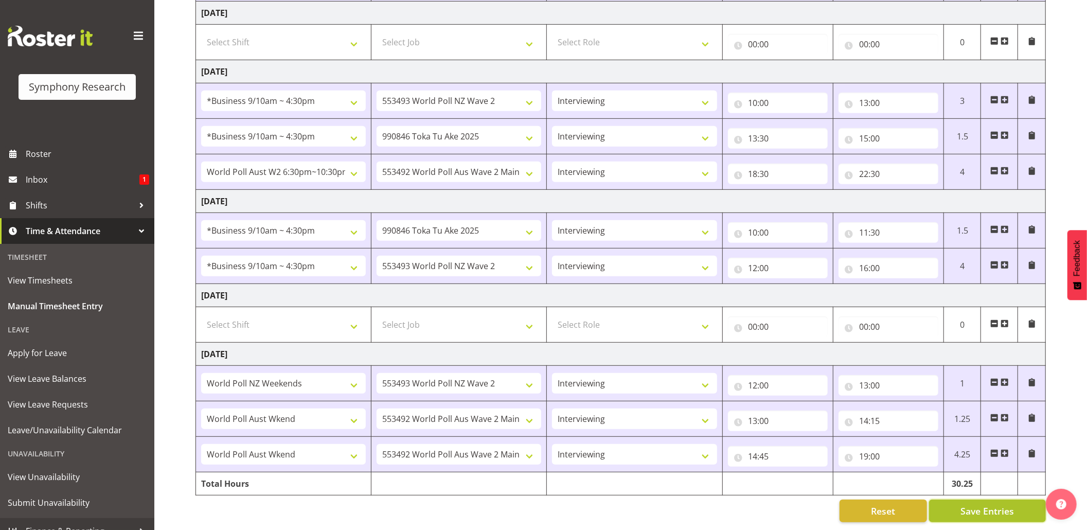
click at [959, 500] on button "Save Entries" at bounding box center [987, 511] width 117 height 23
click at [711, 503] on div "August 18th - August 24th 2025 Shift Job Role Start Time End Time Total Monday …" at bounding box center [642, 97] width 892 height 866
click at [955, 500] on button "Save Entries" at bounding box center [987, 511] width 117 height 23
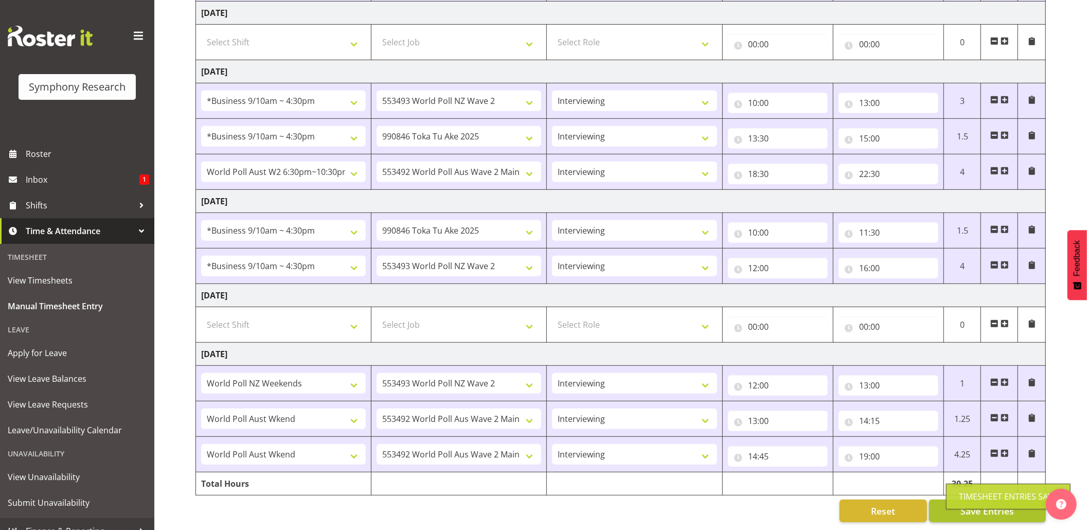
click at [957, 486] on div "Timesheet Entries Save" at bounding box center [1008, 497] width 125 height 26
click at [954, 500] on button "Save Entries" at bounding box center [987, 511] width 117 height 23
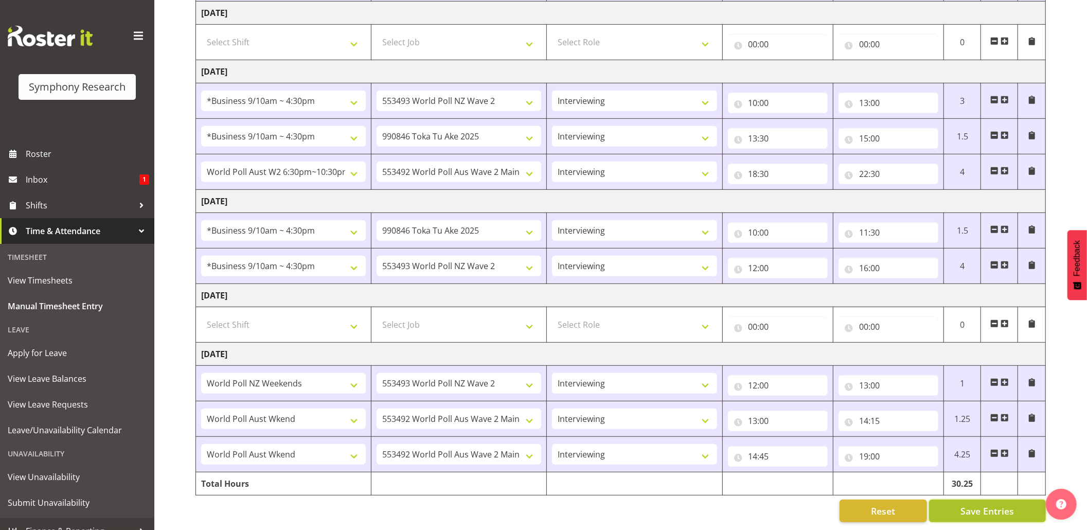
click at [954, 500] on button "Save Entries" at bounding box center [987, 511] width 117 height 23
click at [949, 500] on button "Save Entries" at bounding box center [987, 511] width 117 height 23
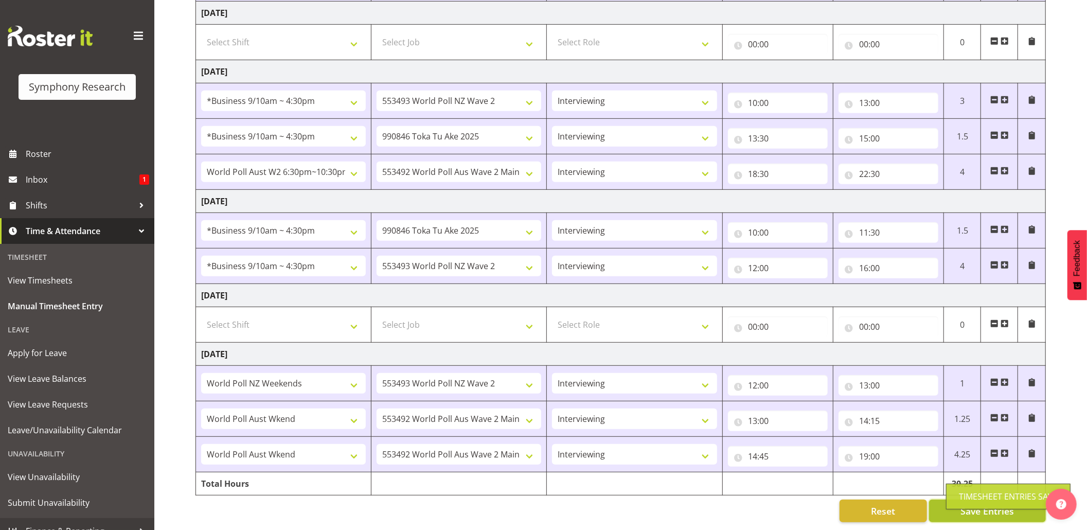
click at [949, 500] on button "Save Entries" at bounding box center [987, 511] width 117 height 23
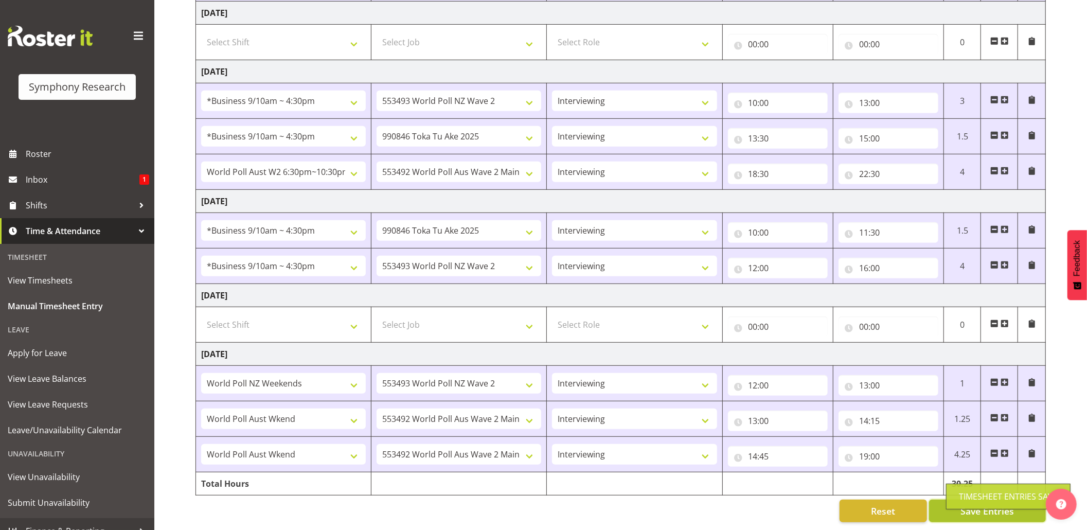
click at [949, 500] on button "Save Entries" at bounding box center [987, 511] width 117 height 23
